Goal: Task Accomplishment & Management: Use online tool/utility

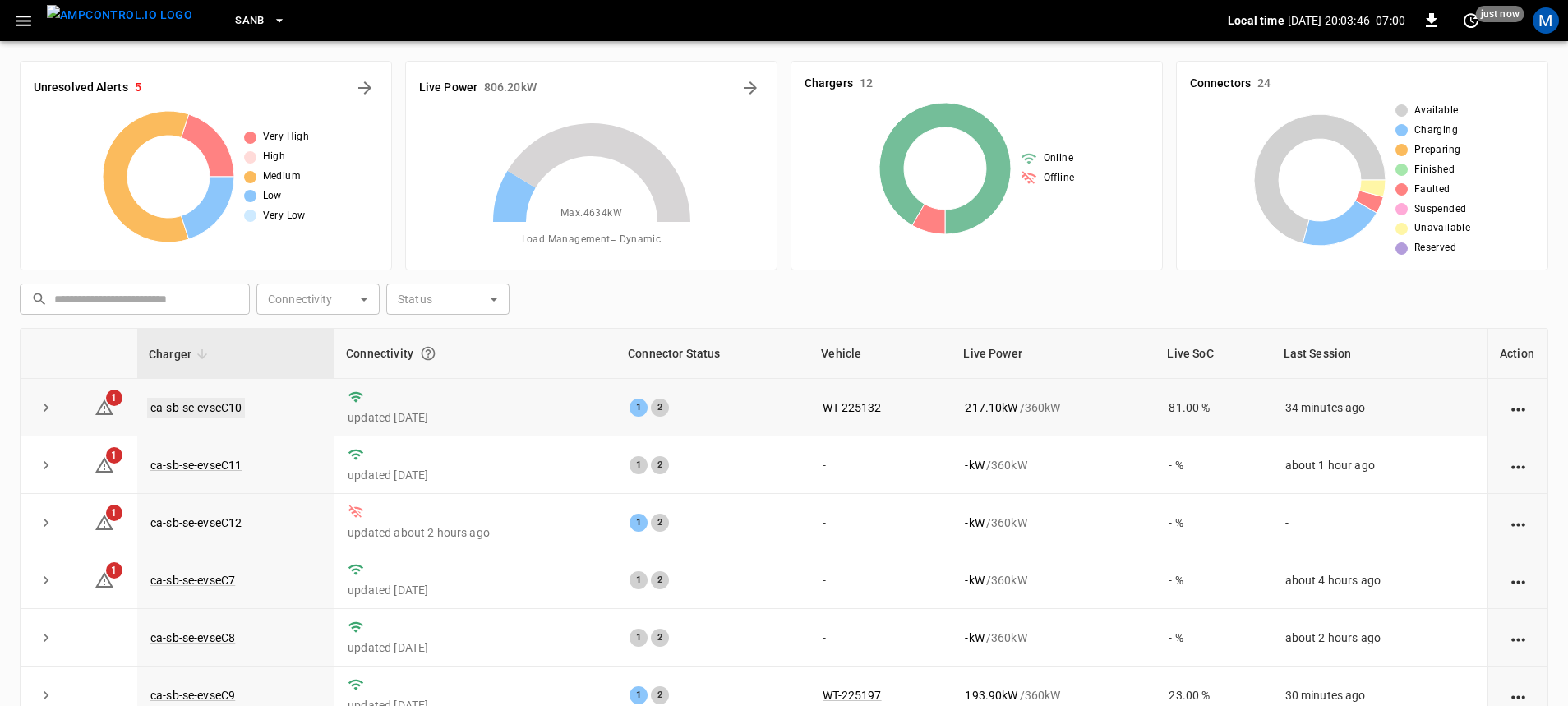
click at [228, 411] on link "ca-sb-se-evseC10" at bounding box center [196, 408] width 98 height 19
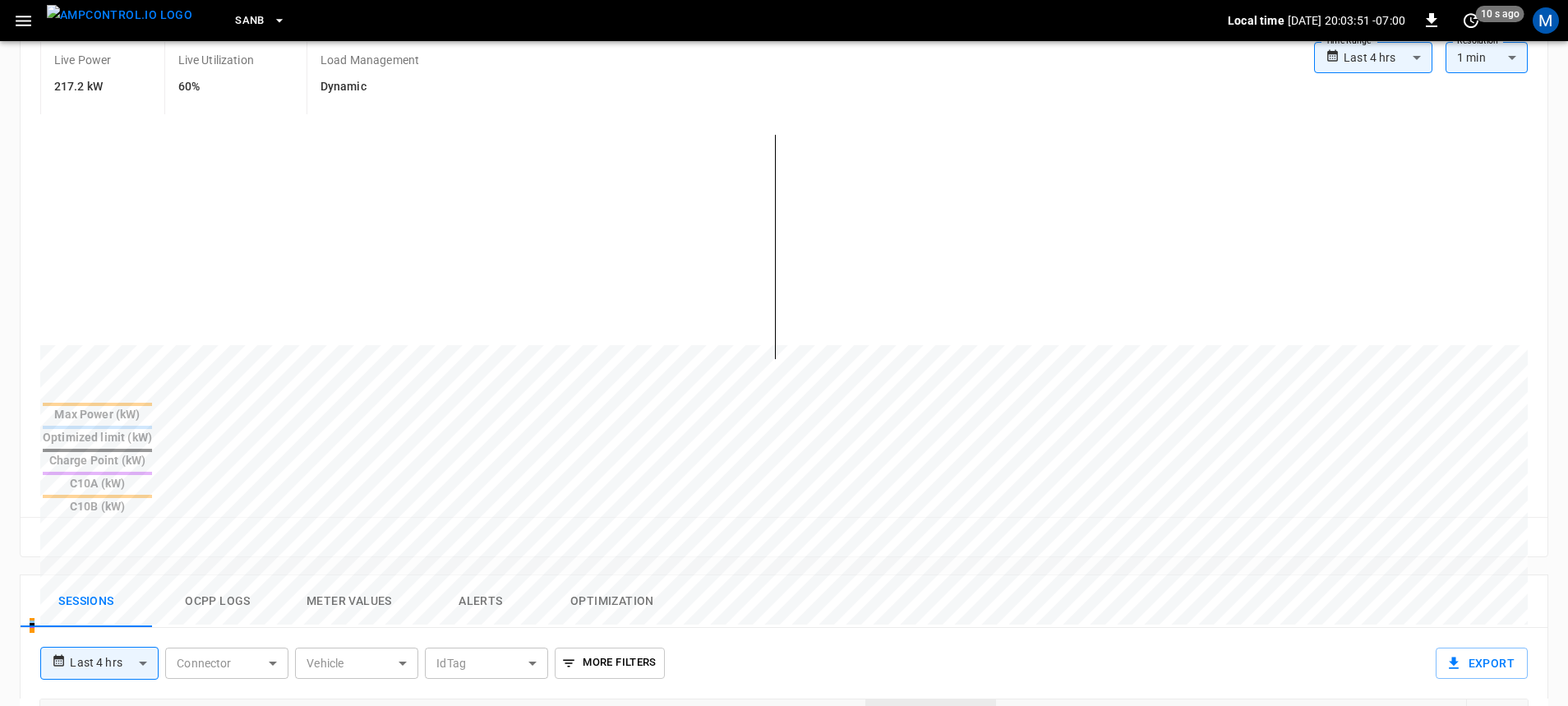
scroll to position [575, 0]
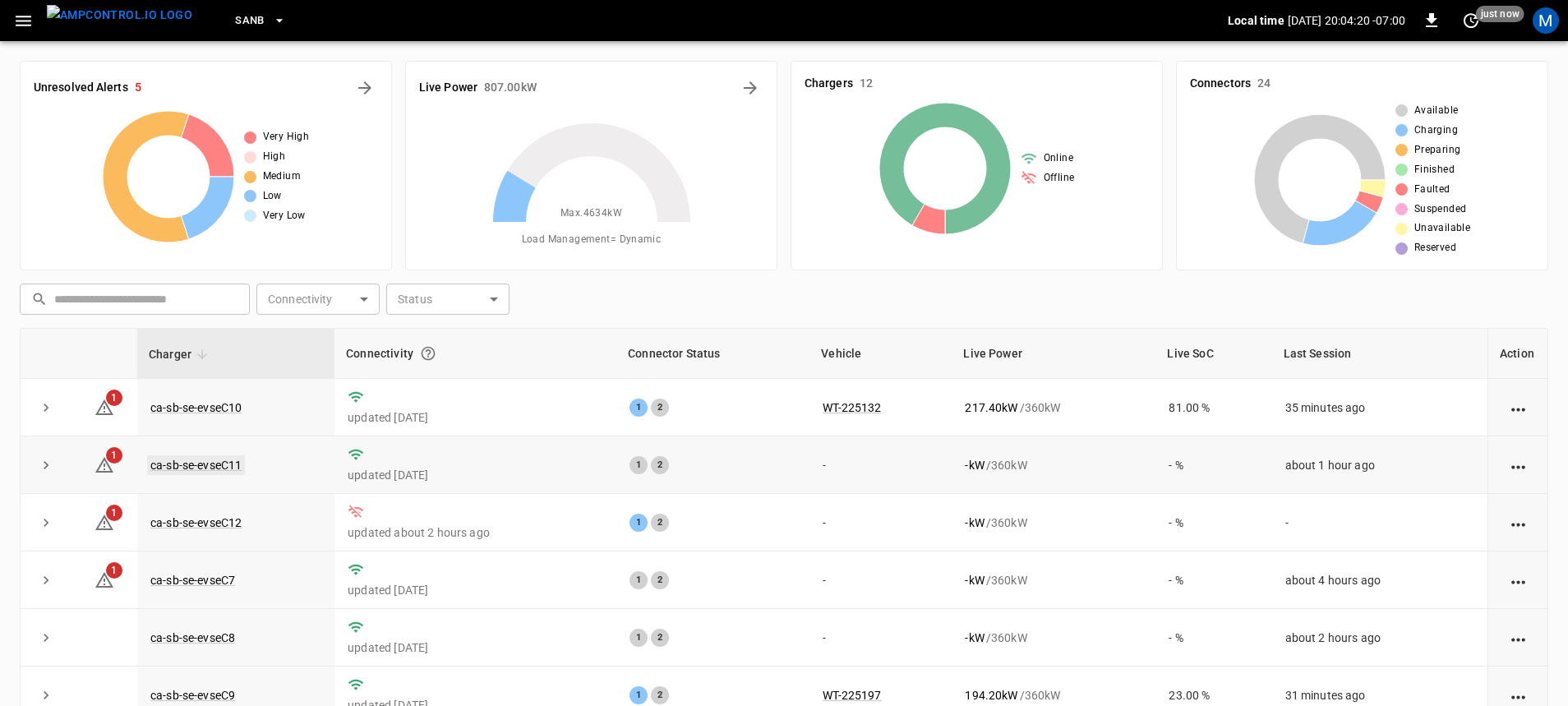
click at [225, 459] on link "ca-sb-se-evseC11" at bounding box center [196, 465] width 98 height 19
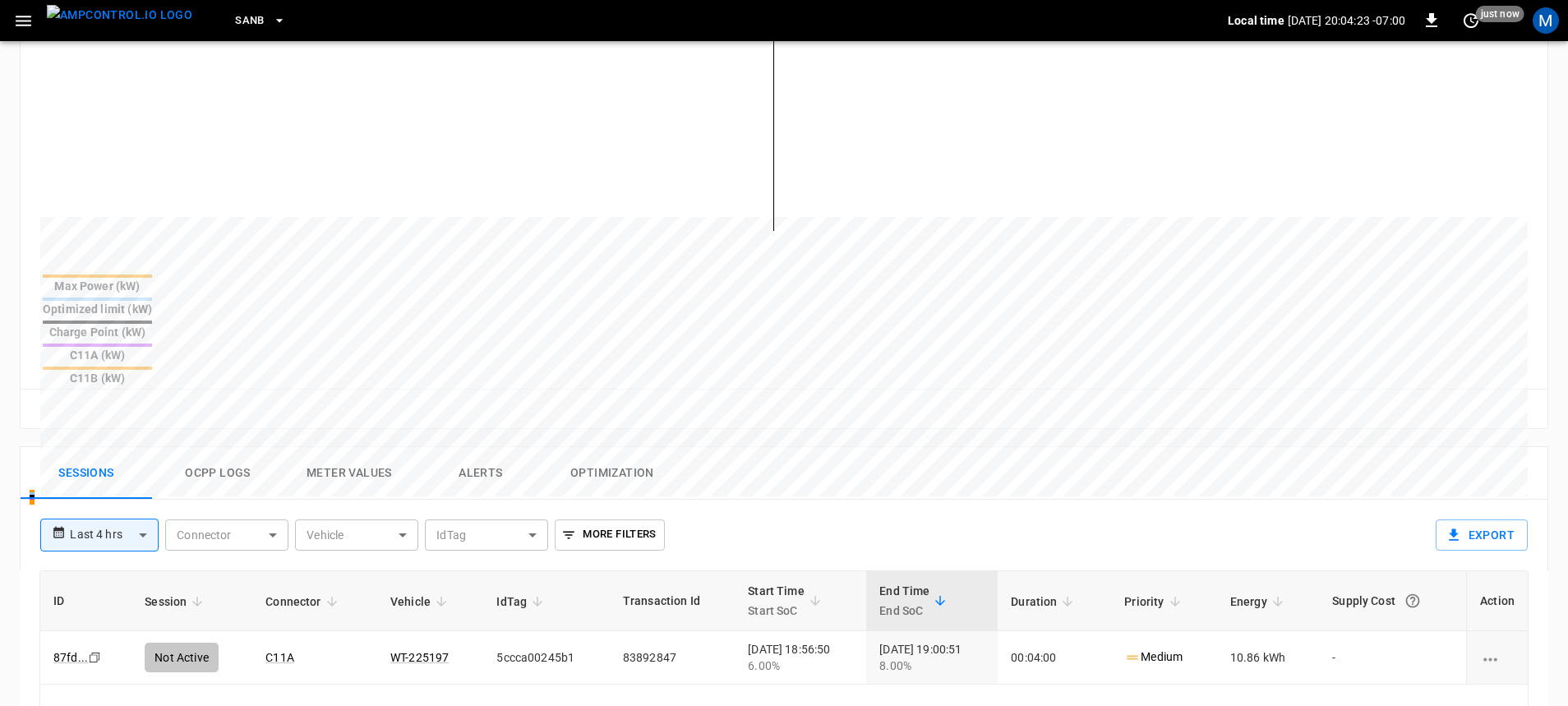
scroll to position [493, 0]
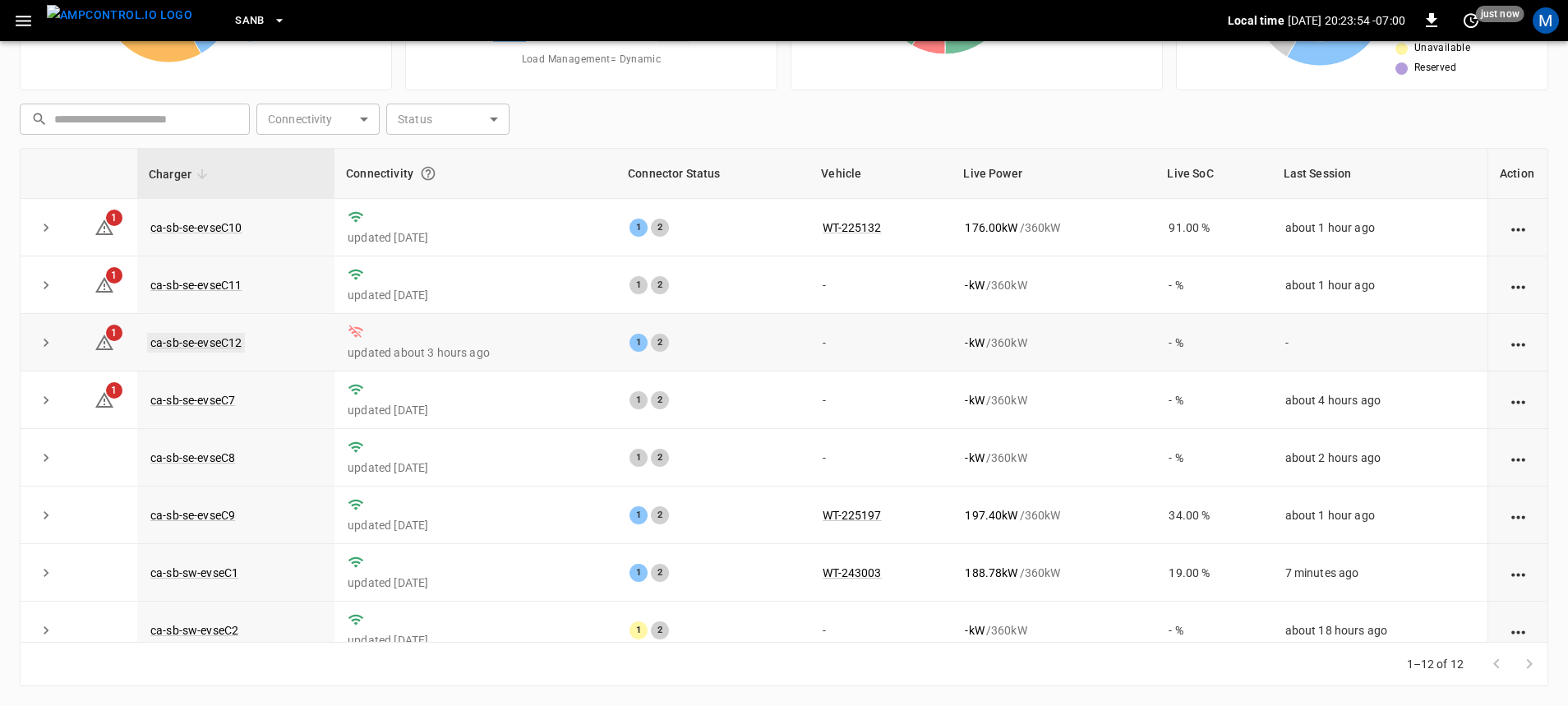
click at [227, 347] on link "ca-sb-se-evseC12" at bounding box center [196, 343] width 98 height 19
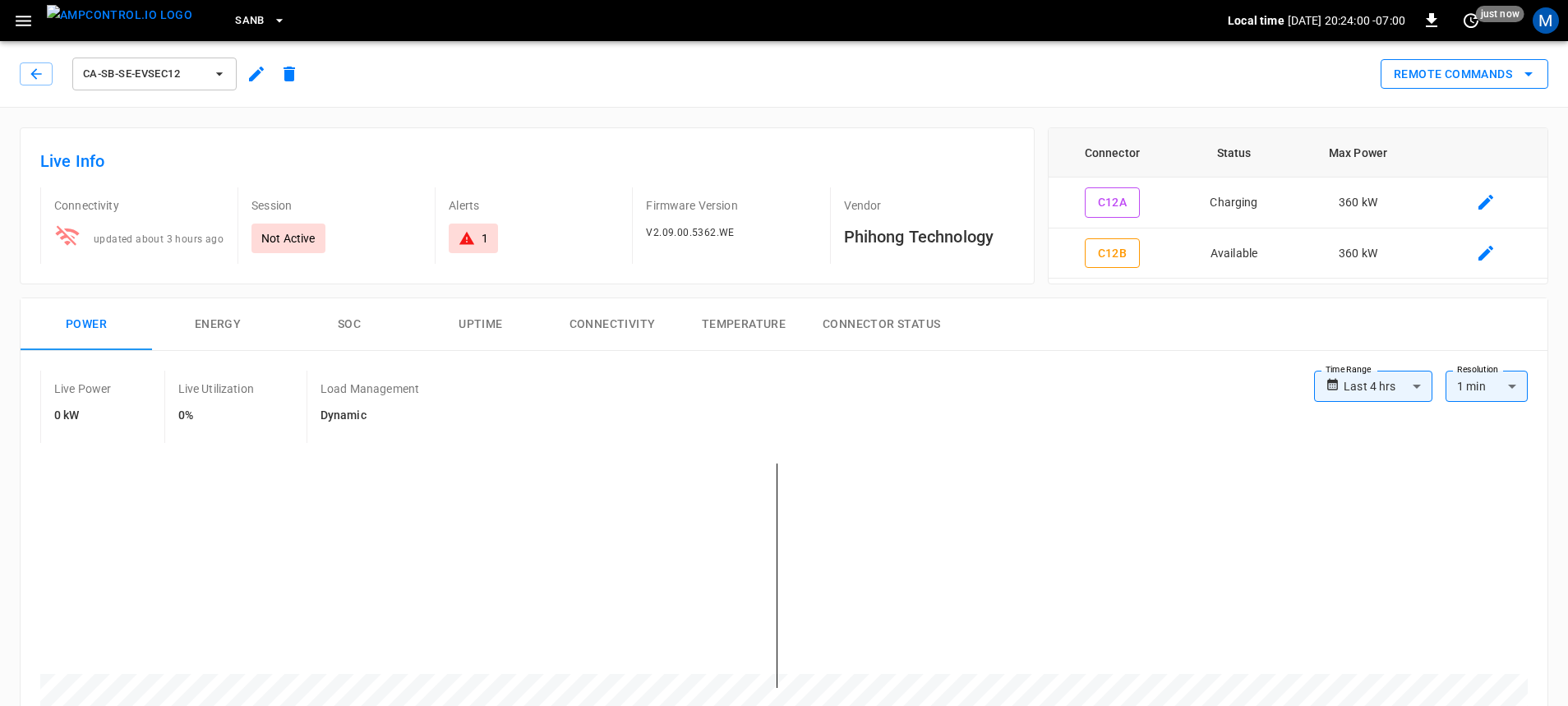
click at [1527, 81] on icon "remote commands options" at bounding box center [1528, 74] width 19 height 19
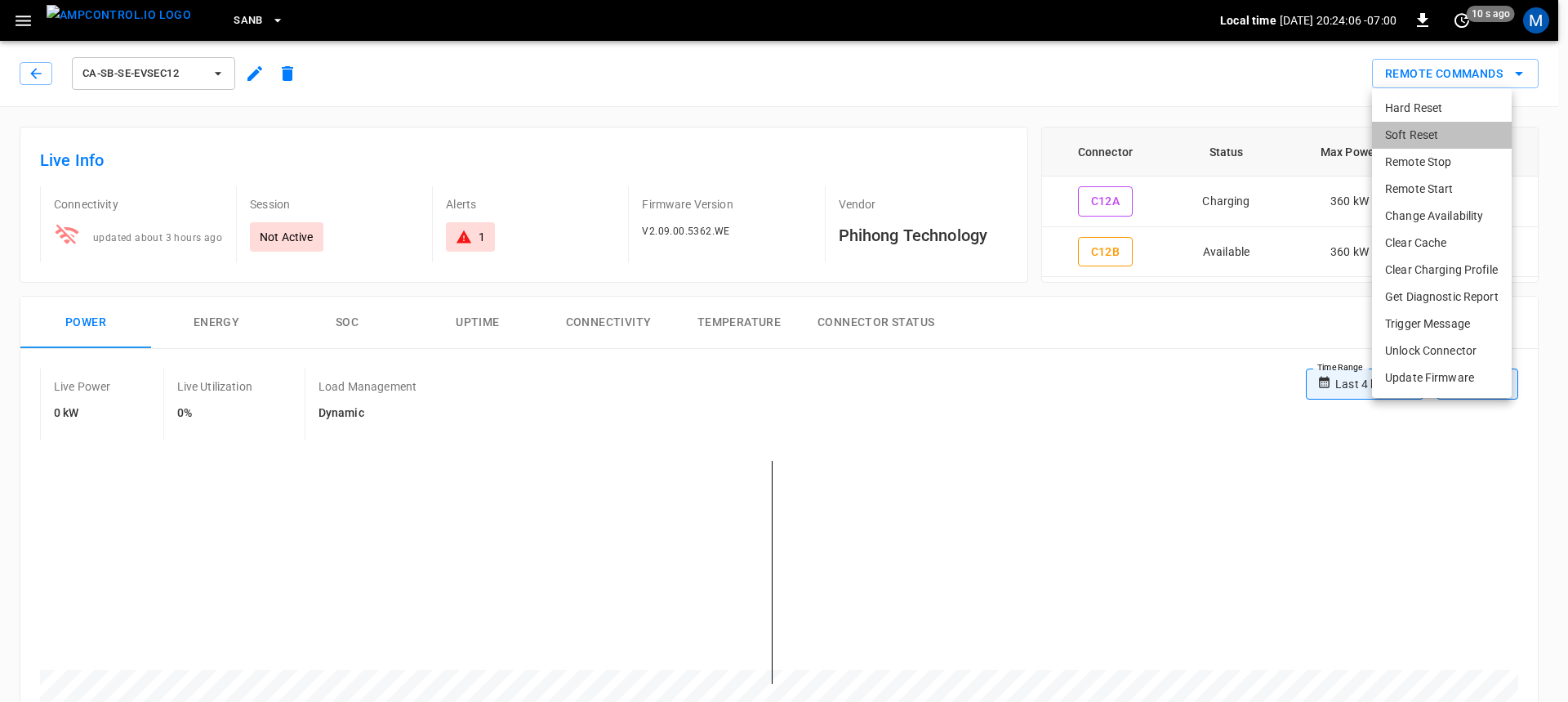
click at [1458, 135] on li "Soft Reset" at bounding box center [1441, 135] width 140 height 27
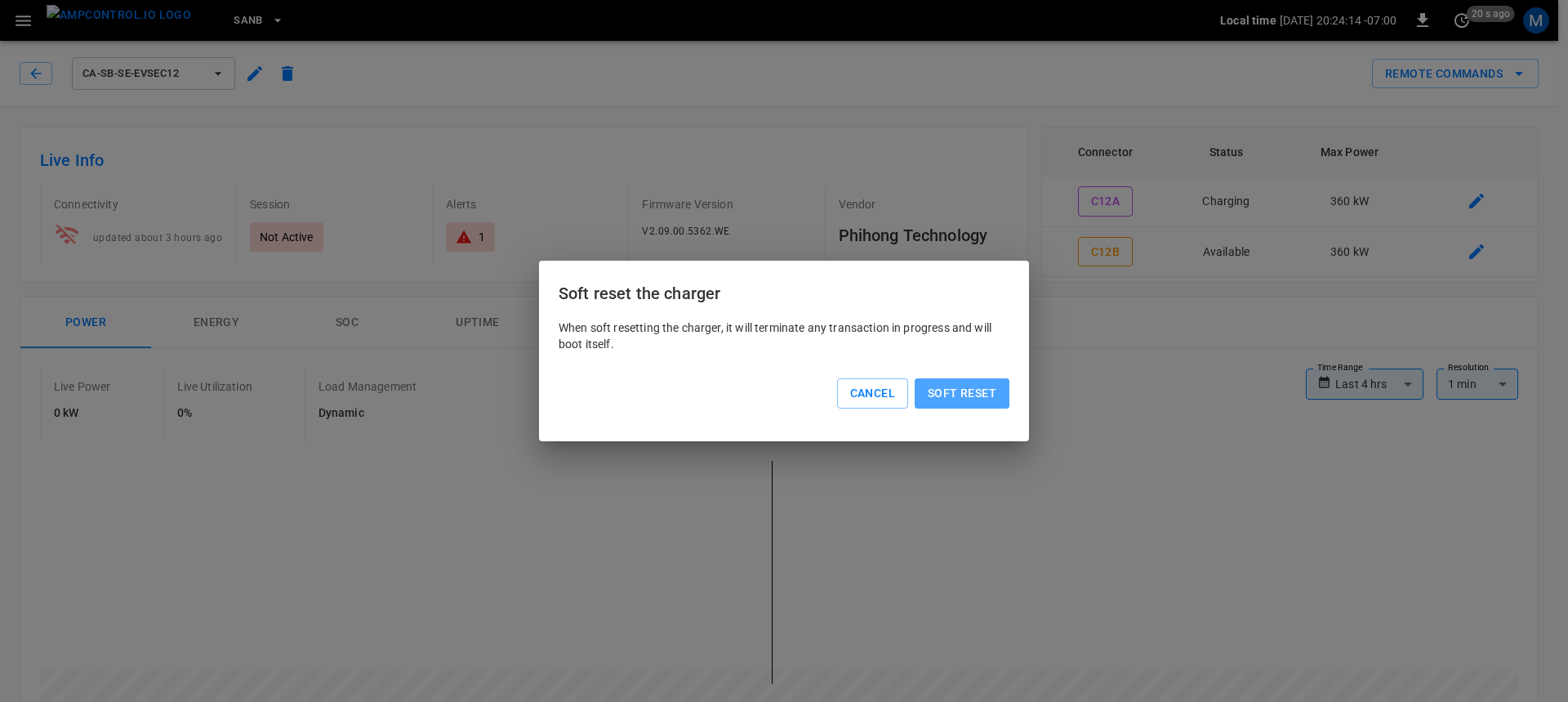
click at [979, 396] on button "Soft reset" at bounding box center [962, 393] width 94 height 30
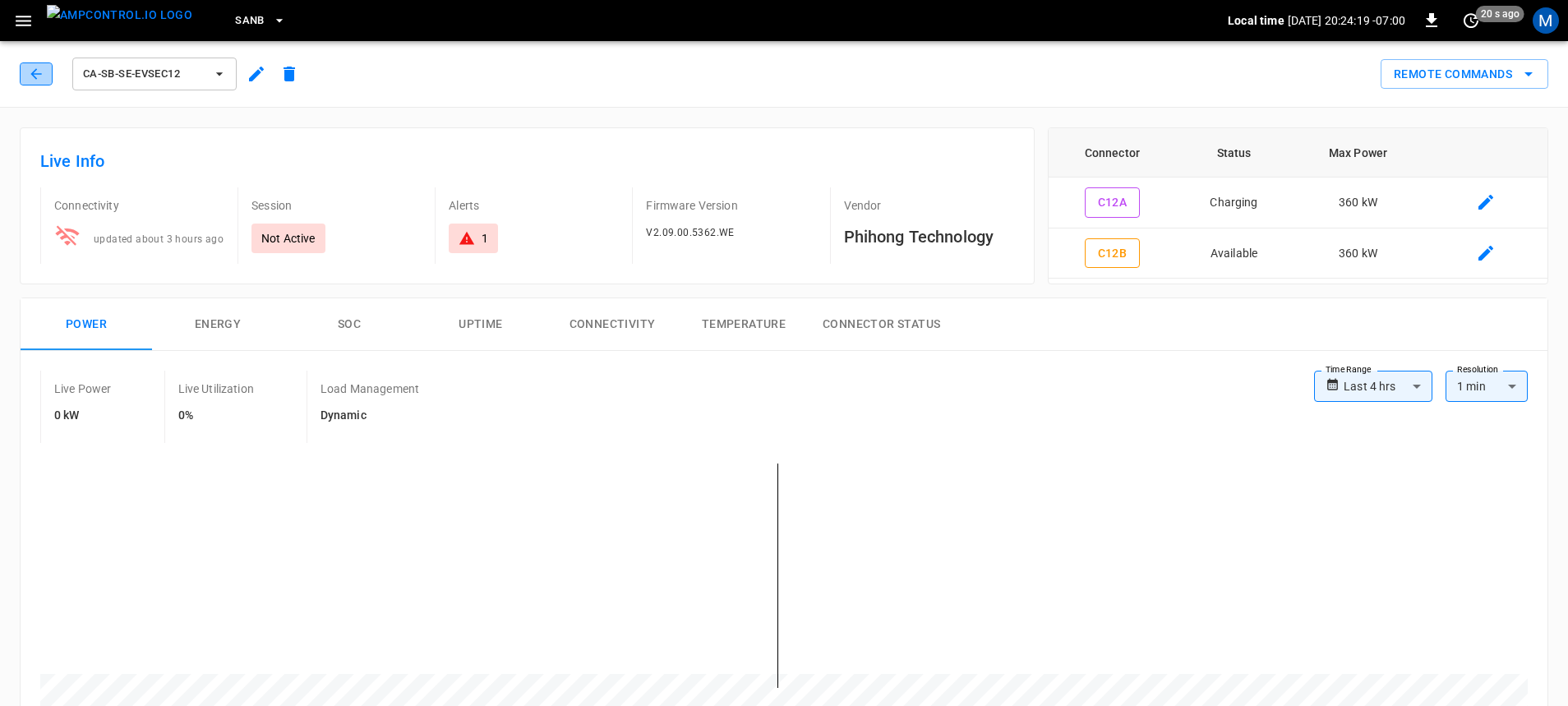
click at [34, 68] on icon "button" at bounding box center [36, 74] width 16 height 16
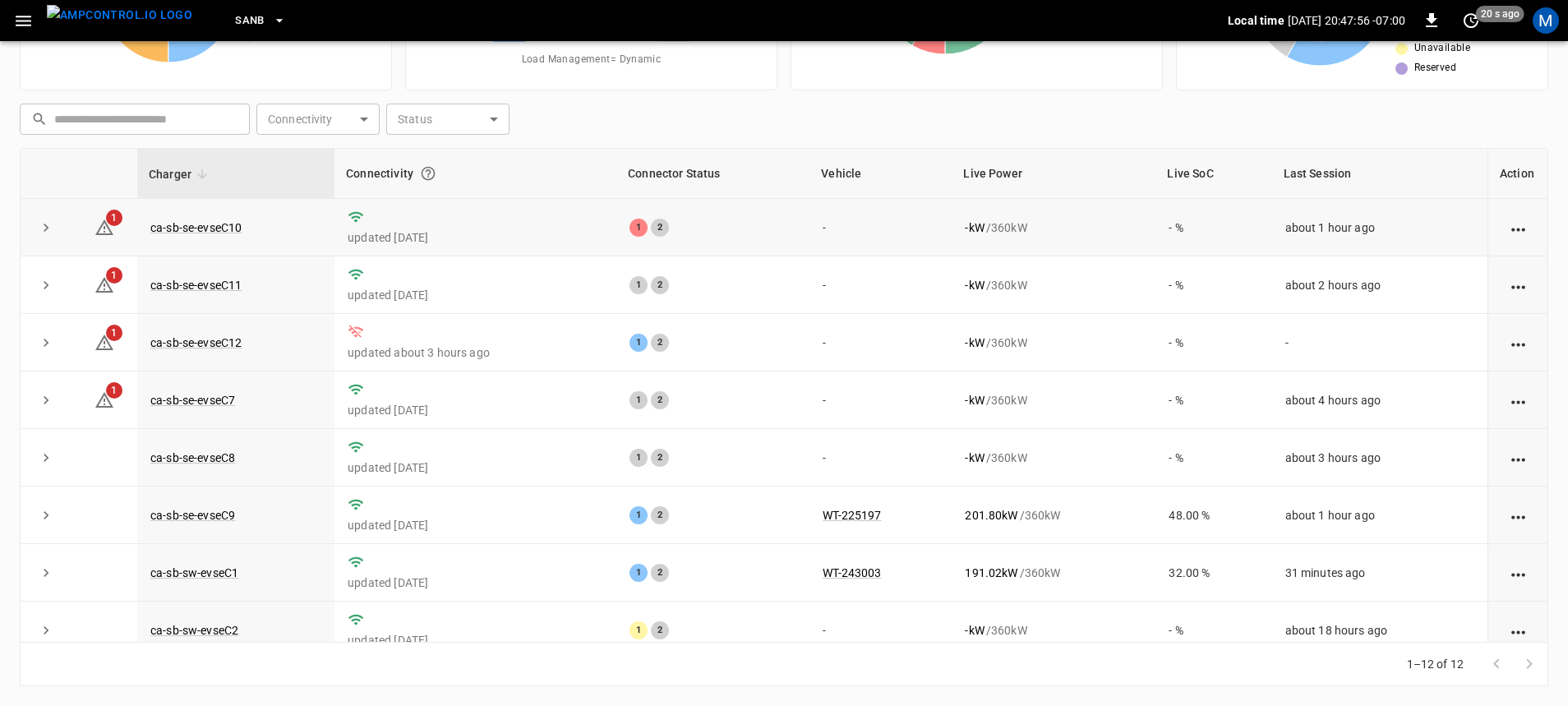
scroll to position [98, 0]
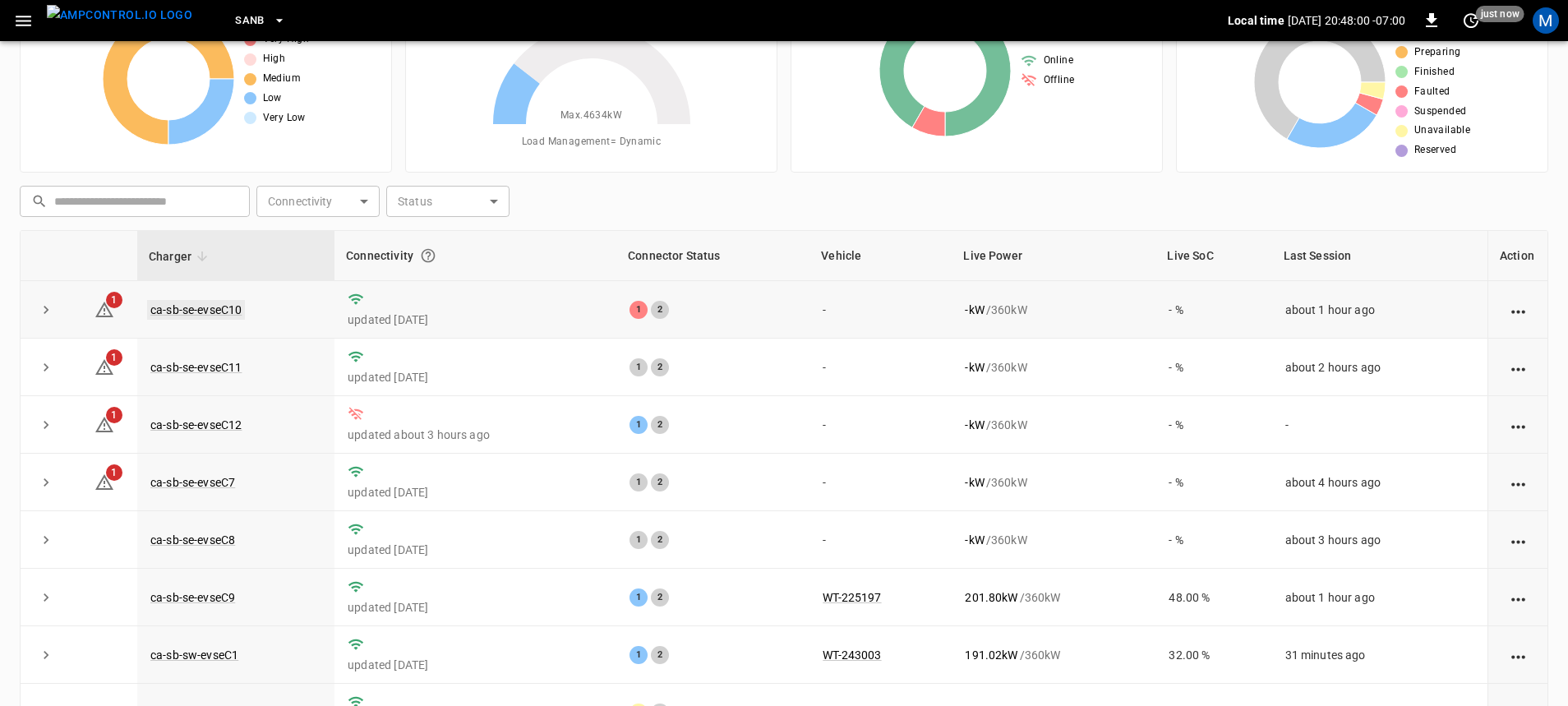
click at [217, 308] on link "ca-sb-se-evseC10" at bounding box center [196, 310] width 98 height 19
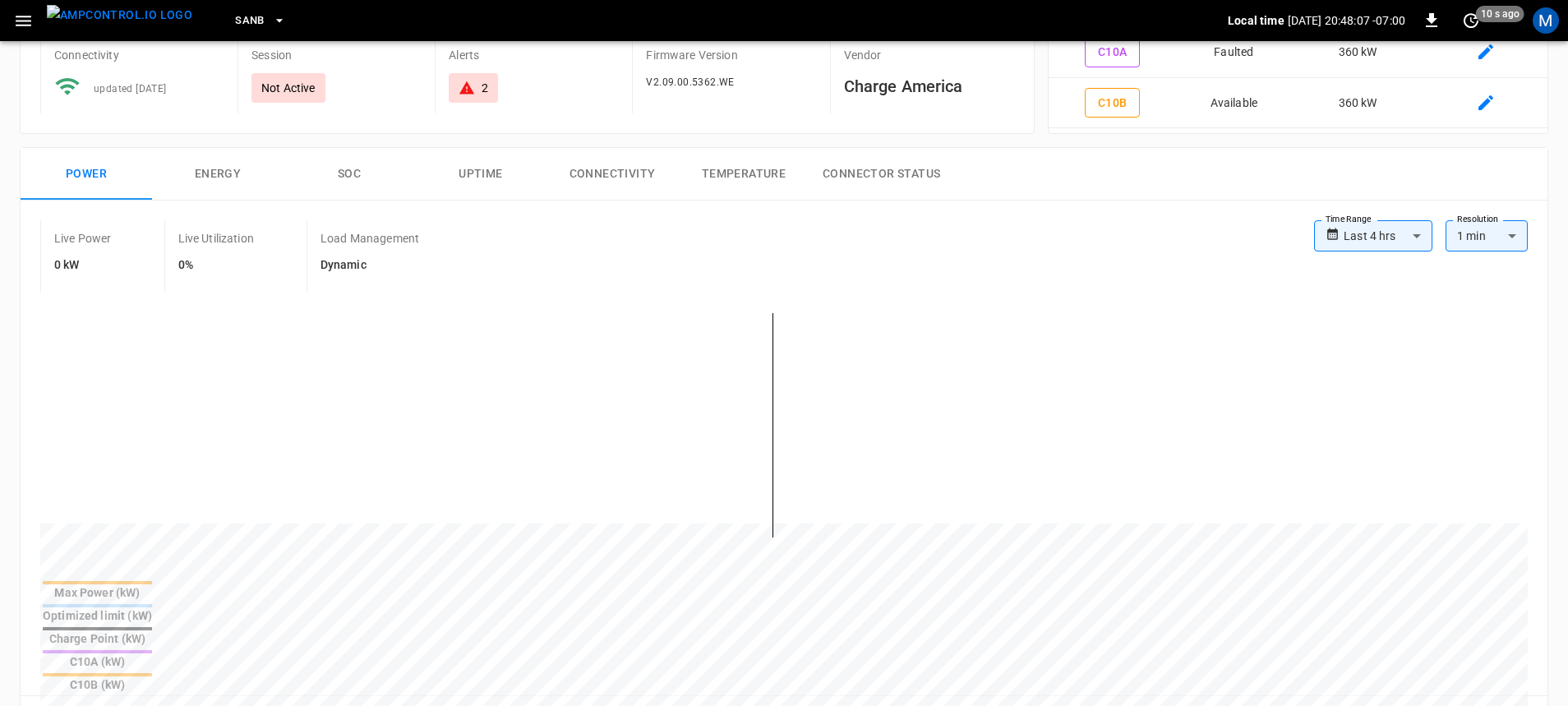
scroll to position [82, 0]
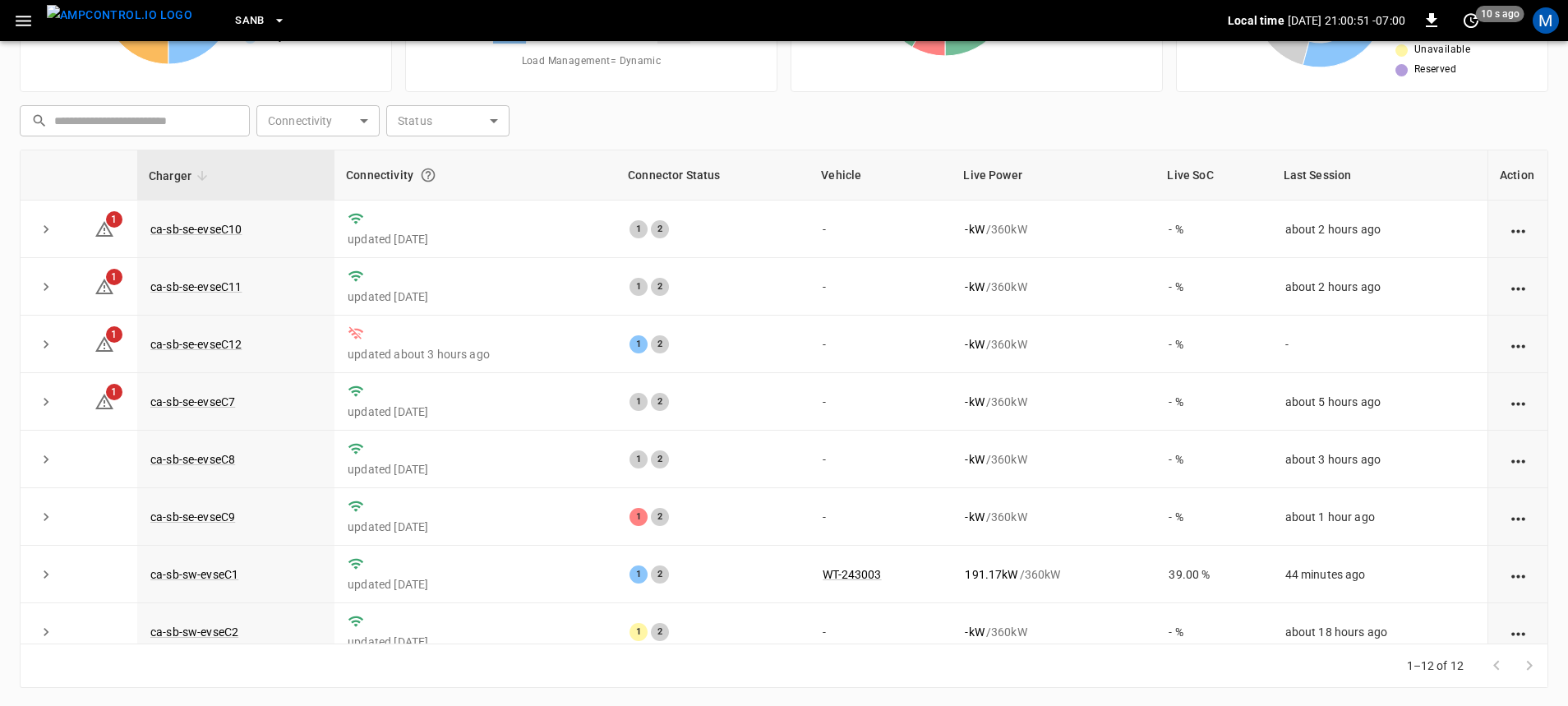
scroll to position [180, 0]
click at [228, 535] on td "ca-sb-se-evseC9" at bounding box center [236, 514] width 198 height 57
click at [233, 515] on link "ca-sb-se-evseC9" at bounding box center [193, 515] width 91 height 19
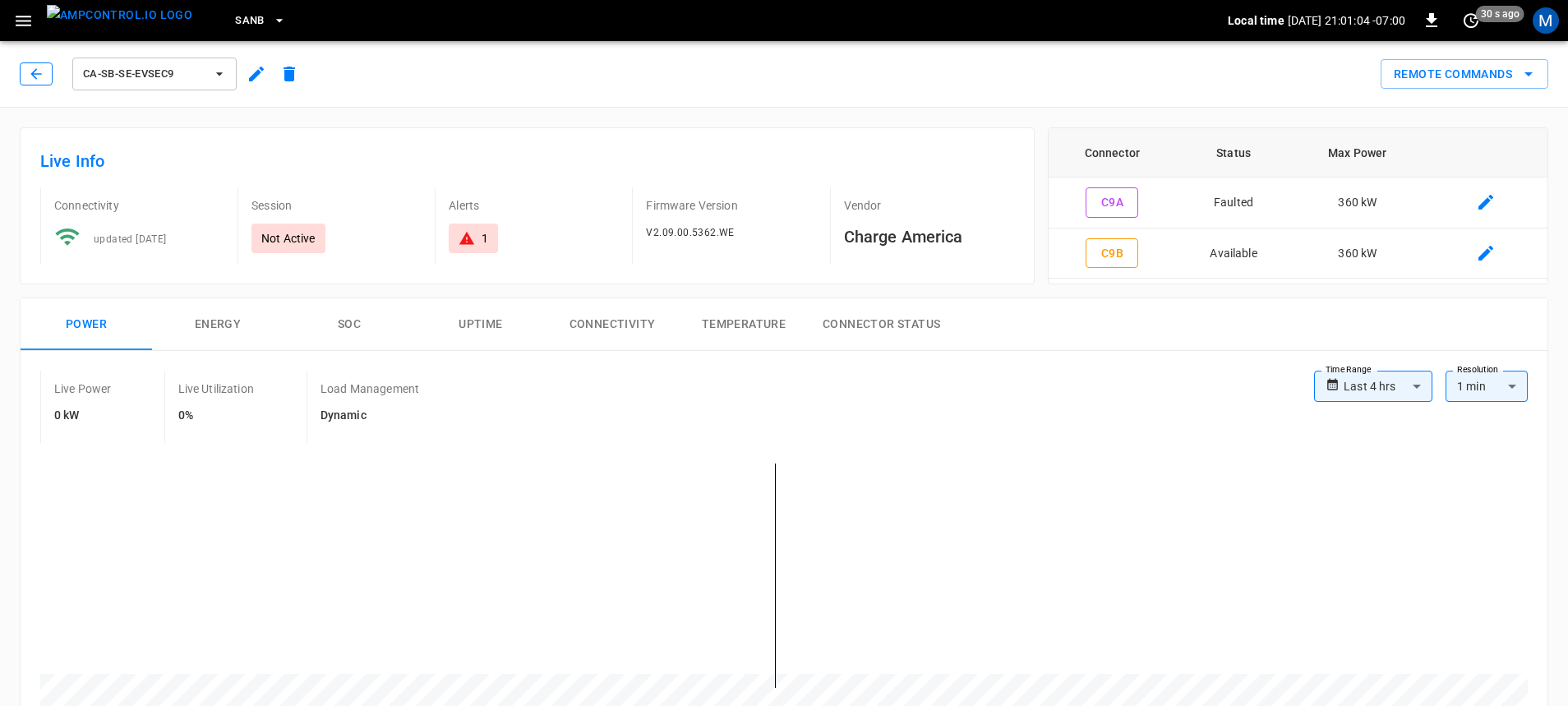
click at [40, 77] on icon "button" at bounding box center [36, 74] width 16 height 16
